Goal: Task Accomplishment & Management: Complete application form

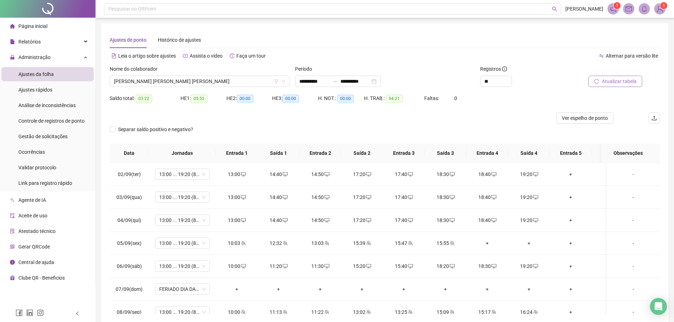
scroll to position [268, 0]
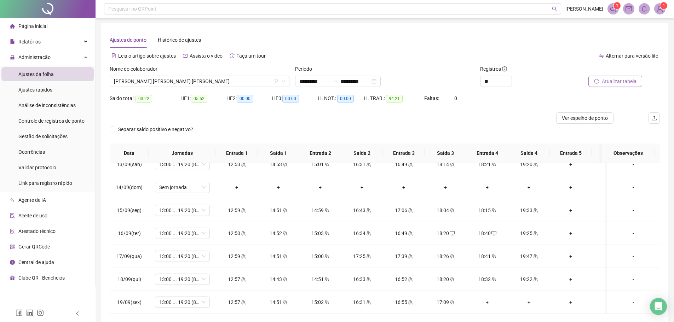
click at [620, 83] on span "Atualizar tabela" at bounding box center [619, 81] width 35 height 8
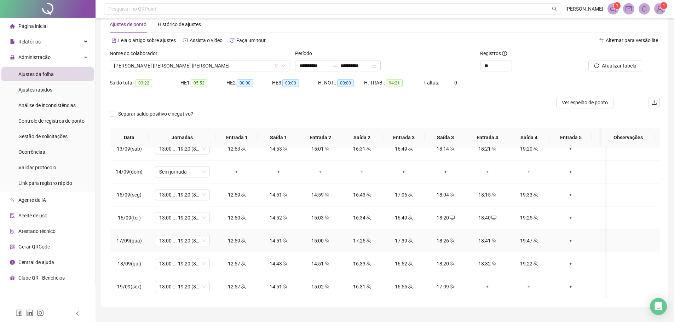
scroll to position [31, 0]
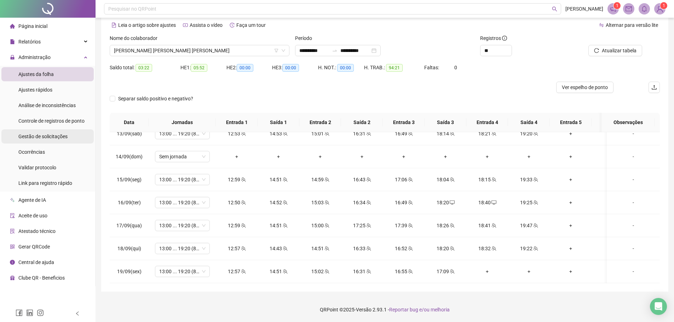
click at [63, 141] on div "Gestão de solicitações" at bounding box center [42, 136] width 49 height 14
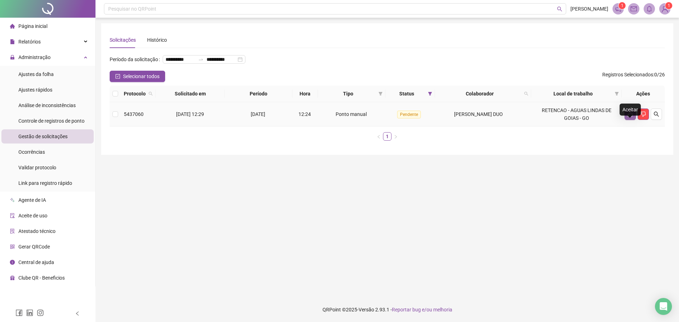
click at [630, 117] on icon "like" at bounding box center [631, 114] width 6 height 6
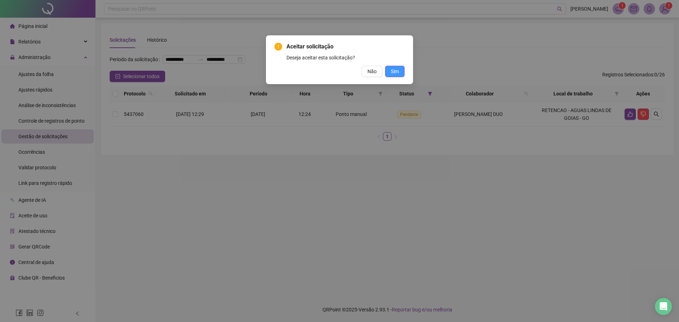
click at [394, 67] on button "Sim" at bounding box center [394, 71] width 19 height 11
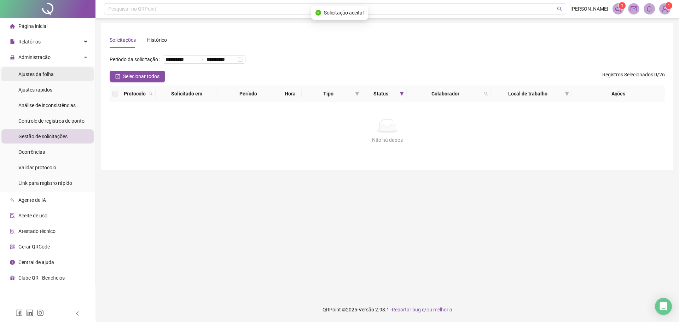
click at [46, 70] on div "Ajustes da folha" at bounding box center [35, 74] width 35 height 14
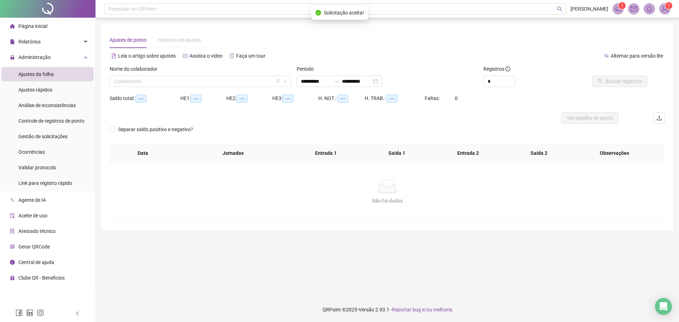
type input "**********"
click at [154, 79] on input "search" at bounding box center [197, 81] width 167 height 11
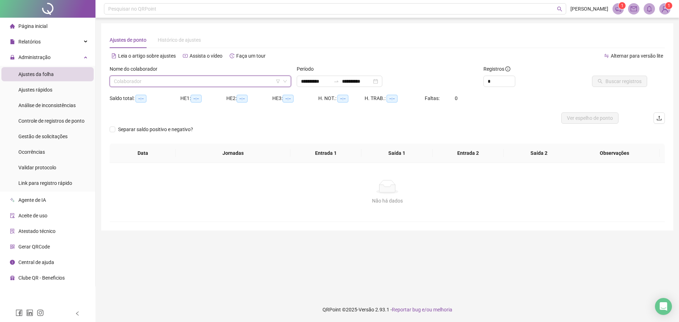
click at [168, 76] on div "Colaborador" at bounding box center [200, 81] width 181 height 11
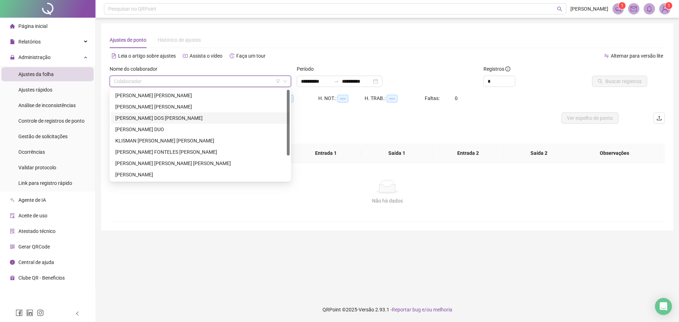
scroll to position [34, 0]
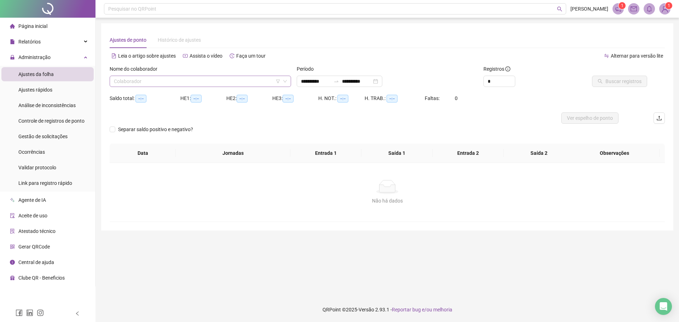
click at [154, 84] on input "search" at bounding box center [197, 81] width 167 height 11
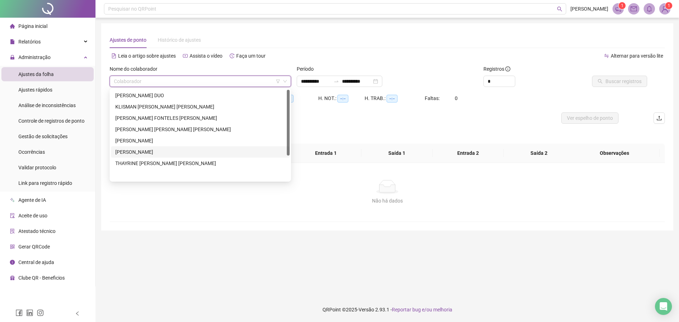
scroll to position [0, 0]
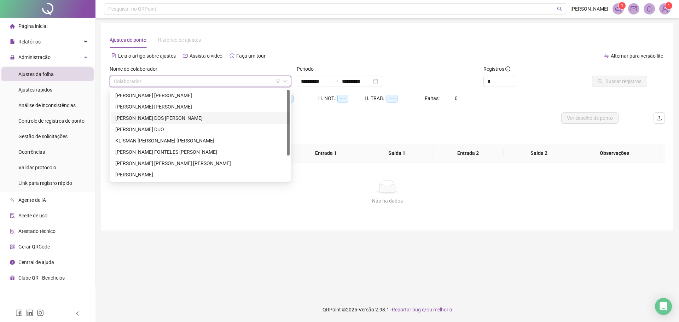
click at [178, 86] on input "search" at bounding box center [197, 81] width 167 height 11
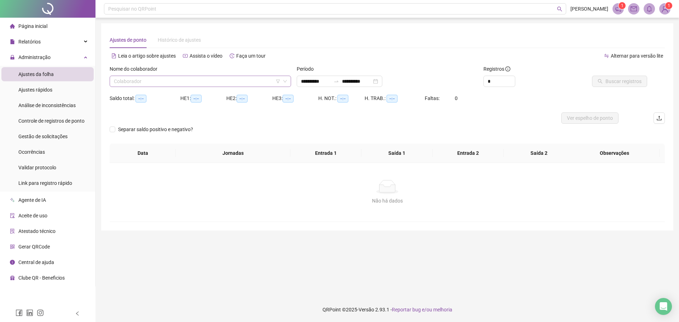
click at [142, 85] on input "search" at bounding box center [197, 81] width 167 height 11
